Goal: Information Seeking & Learning: Learn about a topic

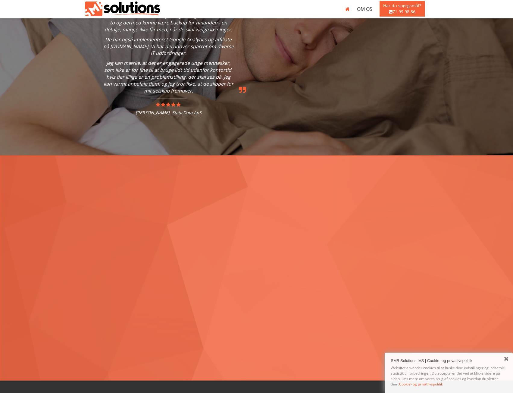
scroll to position [972, 0]
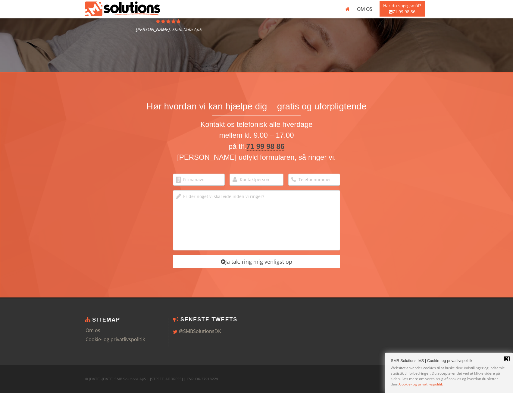
click at [505, 358] on link "Close" at bounding box center [507, 359] width 6 height 6
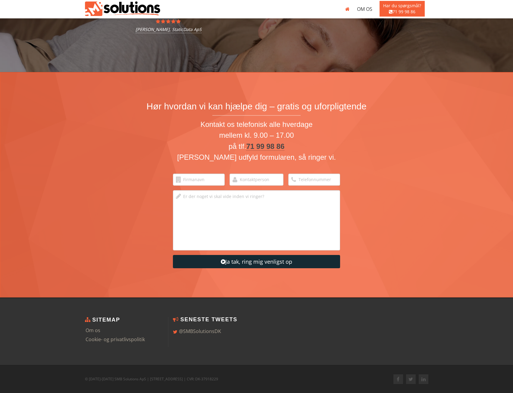
click at [222, 263] on icon "submit" at bounding box center [223, 261] width 5 height 5
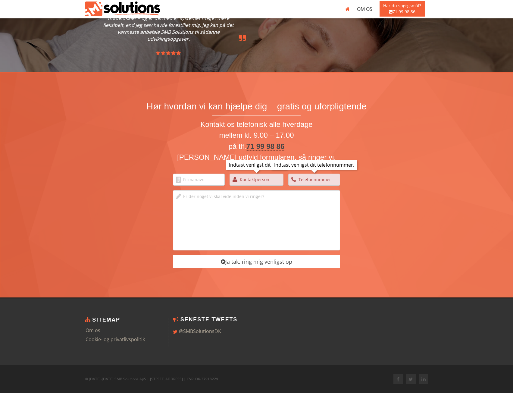
click at [250, 105] on h2 "Hør hvordan vi kan hjælpe dig – gratis og uforpligtende" at bounding box center [257, 108] width 220 height 14
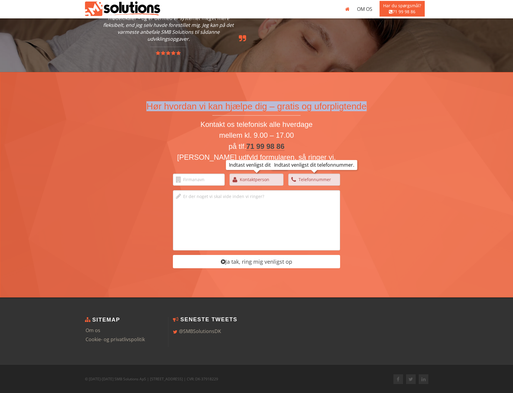
click at [250, 105] on h2 "Hør hvordan vi kan hjælpe dig – gratis og uforpligtende" at bounding box center [257, 108] width 220 height 14
drag, startPoint x: 148, startPoint y: 104, endPoint x: 375, endPoint y: 112, distance: 226.5
click at [375, 112] on div "Hør hvordan vi kan hjælpe dig – gratis og uforpligtende Kontakt os telefonisk a…" at bounding box center [256, 184] width 353 height 167
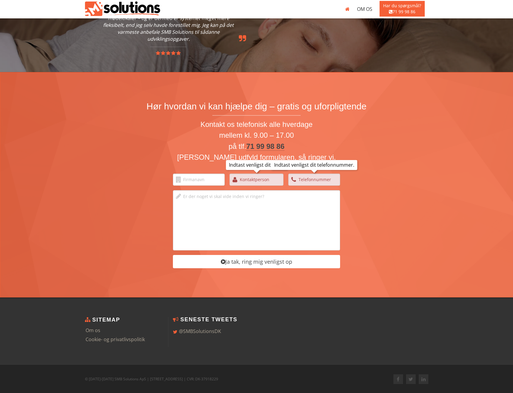
click at [380, 110] on div "Hør hvordan vi kan hjælpe dig – gratis og uforpligtende Kontakt os telefonisk a…" at bounding box center [256, 184] width 353 height 167
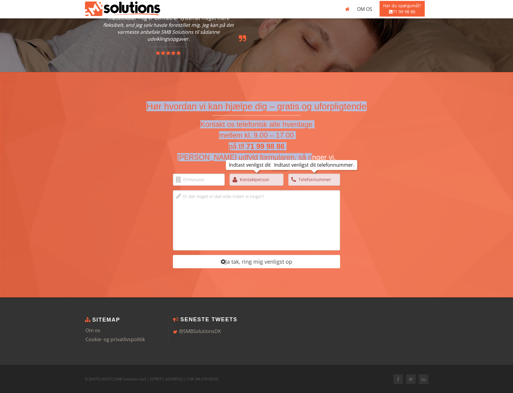
drag, startPoint x: 174, startPoint y: 114, endPoint x: 361, endPoint y: 160, distance: 192.8
click at [361, 160] on div "Hør hvordan vi kan hjælpe dig – gratis og uforpligtende Kontakt os telefonisk a…" at bounding box center [256, 184] width 353 height 167
click at [399, 160] on div "Kontakt os telefonisk alle hverdage mellem kl. 9.00 – 17.00 på tlf. 71 99 98 86…" at bounding box center [256, 195] width 353 height 148
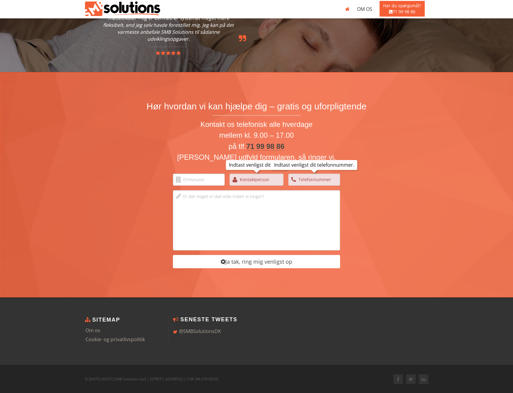
click at [316, 165] on span "Indtast venligst dit telefonnummer." at bounding box center [314, 165] width 86 height 10
click at [361, 6] on link "Om os" at bounding box center [365, 9] width 23 height 18
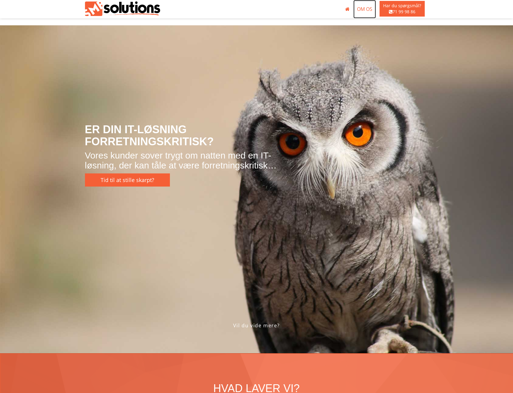
scroll to position [0, 0]
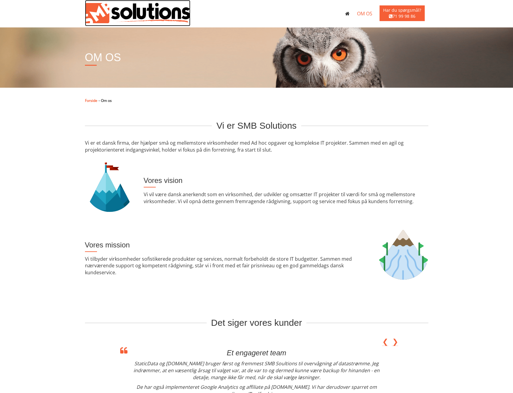
click at [120, 11] on img at bounding box center [138, 13] width 106 height 20
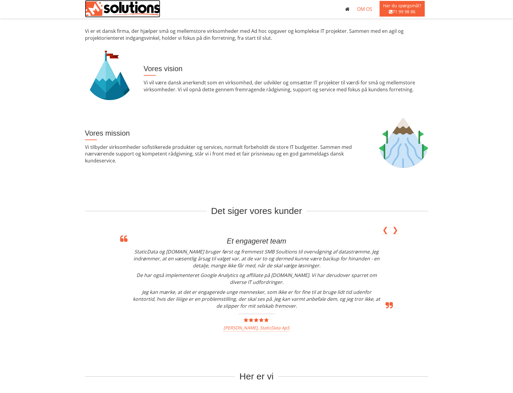
scroll to position [183, 0]
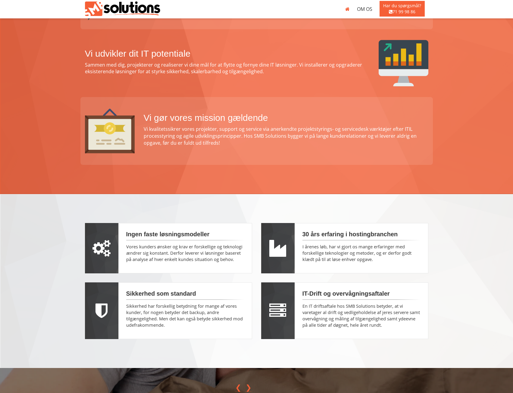
scroll to position [482, 0]
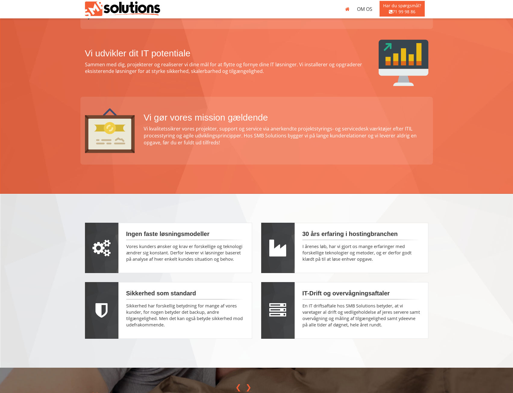
click at [161, 235] on h2 "Ingen faste løsningsmodeller" at bounding box center [185, 236] width 118 height 10
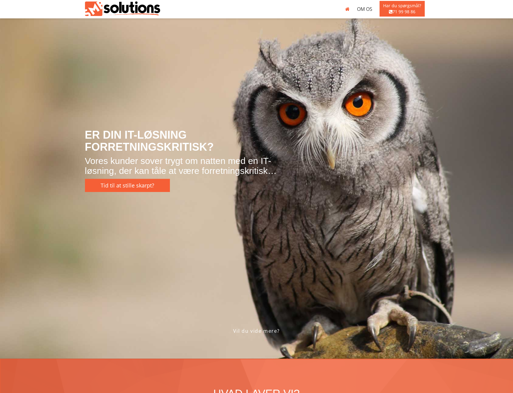
scroll to position [0, 0]
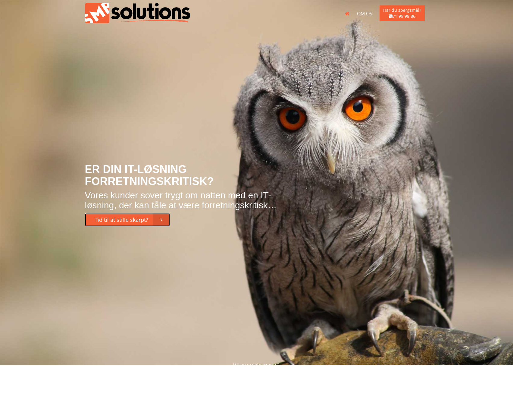
click at [136, 220] on span "Tid til at stille skarpt?" at bounding box center [122, 219] width 54 height 7
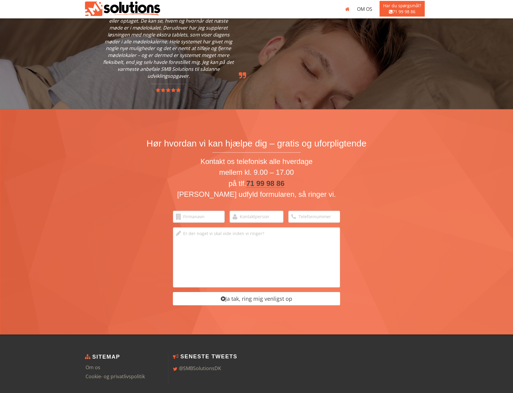
scroll to position [972, 0]
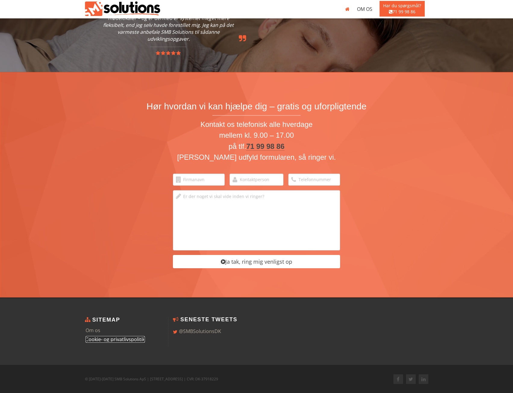
click at [94, 338] on link "Cookie- og privatlivspolitik" at bounding box center [115, 339] width 59 height 7
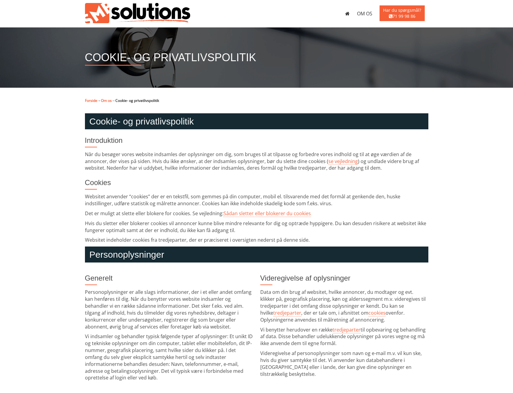
click at [140, 167] on p "Når du besøger vores website indsamles der oplysninger om dig, som bruges til a…" at bounding box center [257, 161] width 344 height 21
click at [140, 160] on p "Når du besøger vores website indsamles der oplysninger om dig, som bruges til a…" at bounding box center [257, 161] width 344 height 21
drag, startPoint x: 102, startPoint y: 188, endPoint x: 82, endPoint y: 183, distance: 20.9
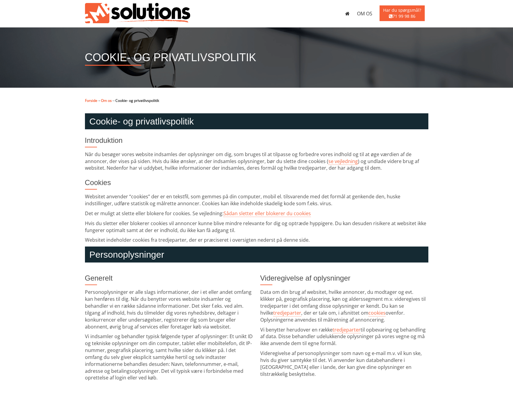
click at [90, 183] on span "Cookies" at bounding box center [98, 182] width 26 height 8
click at [94, 180] on span "Cookies" at bounding box center [98, 182] width 26 height 8
click at [93, 182] on span "Cookies" at bounding box center [98, 182] width 26 height 8
